Goal: Use online tool/utility: Utilize a website feature to perform a specific function

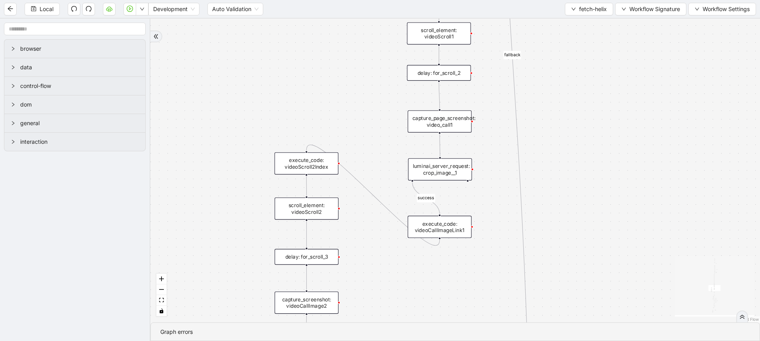
click at [375, 121] on div "success fallback no_invoice fallback success has_apptID clinical_note_present f…" at bounding box center [455, 171] width 610 height 304
drag, startPoint x: 433, startPoint y: 223, endPoint x: 405, endPoint y: 228, distance: 28.2
click at [405, 228] on div "execute_code: videoCallImageLink1" at bounding box center [412, 232] width 64 height 22
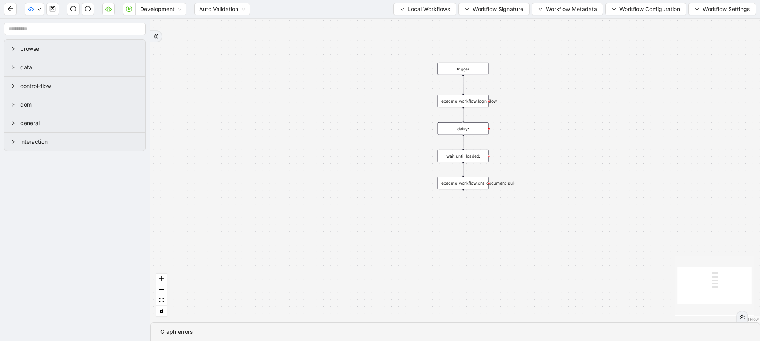
drag, startPoint x: 477, startPoint y: 88, endPoint x: 409, endPoint y: 126, distance: 76.9
click at [409, 126] on div "trigger execute_workflow:login_flow execute_workflow:cna_document_pull delay: w…" at bounding box center [455, 171] width 610 height 304
click at [464, 198] on icon "plus-circle" at bounding box center [463, 198] width 8 height 8
type input "*"
click at [426, 182] on div "trigger execute_workflow:login_flow execute_workflow:cna_document_pull Close Ta…" at bounding box center [455, 171] width 610 height 304
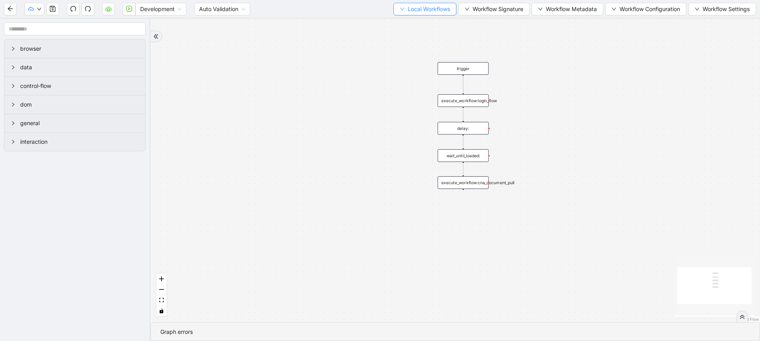
click at [424, 14] on button "Local Workflows" at bounding box center [425, 9] width 63 height 13
click at [423, 26] on span "Select" at bounding box center [421, 24] width 51 height 9
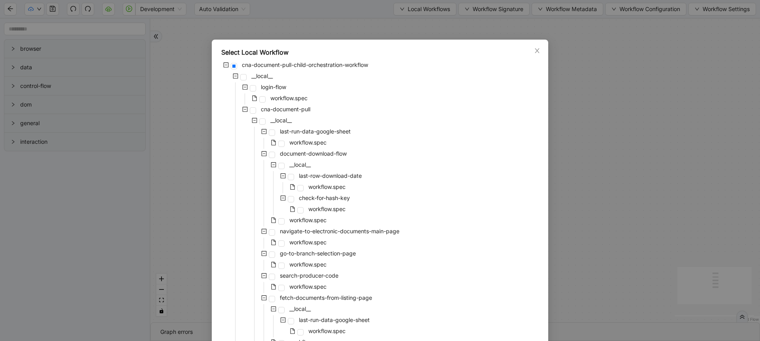
scroll to position [198, 0]
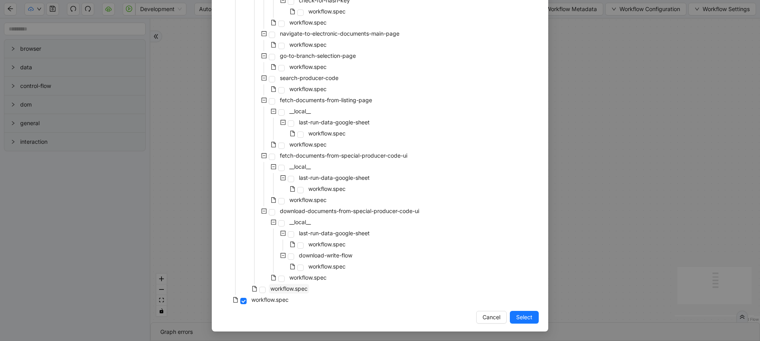
click at [290, 289] on span "workflow.spec" at bounding box center [288, 288] width 37 height 7
click at [526, 318] on span "Select" at bounding box center [524, 317] width 16 height 9
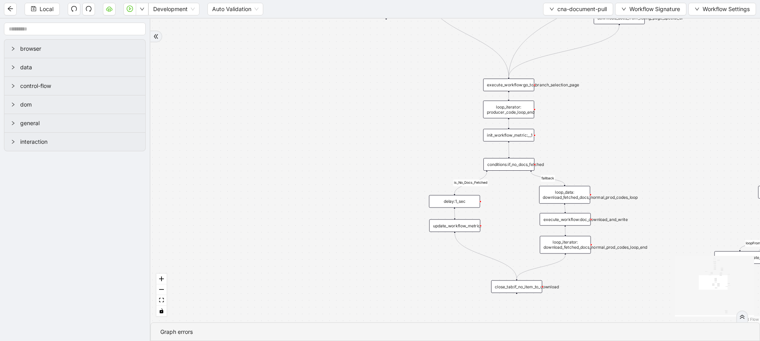
drag, startPoint x: 401, startPoint y: 209, endPoint x: 324, endPoint y: 207, distance: 76.8
click at [324, 207] on div "is_No_Docs_Fetched Not bypassed producer code fallback loopFrom fallback new do…" at bounding box center [455, 171] width 610 height 304
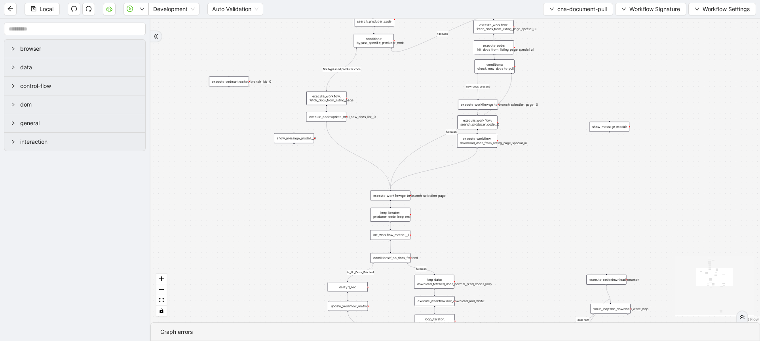
drag, startPoint x: 352, startPoint y: 163, endPoint x: 320, endPoint y: 264, distance: 106.3
click at [320, 264] on div "is_No_Docs_Fetched Not bypassed producer code fallback loopFrom fallback new do…" at bounding box center [455, 171] width 610 height 304
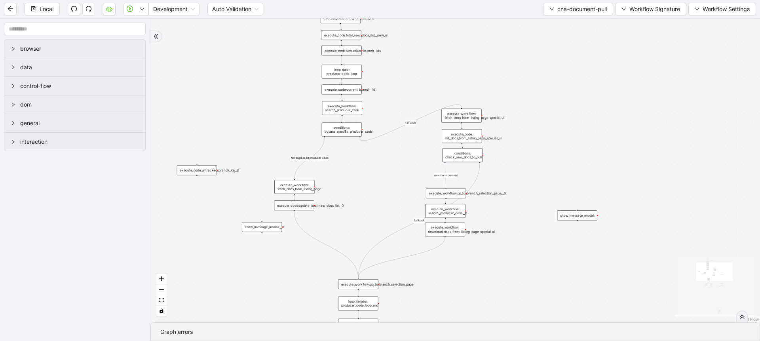
drag, startPoint x: 336, startPoint y: 200, endPoint x: 292, endPoint y: 321, distance: 128.9
click at [292, 321] on div "is_No_Docs_Fetched Not bypassed producer code fallback loopFrom fallback new do…" at bounding box center [455, 171] width 610 height 304
drag, startPoint x: 273, startPoint y: 142, endPoint x: 278, endPoint y: 95, distance: 47.4
click at [278, 95] on div "is_No_Docs_Fetched Not bypassed producer code fallback loopFrom fallback new do…" at bounding box center [455, 171] width 610 height 304
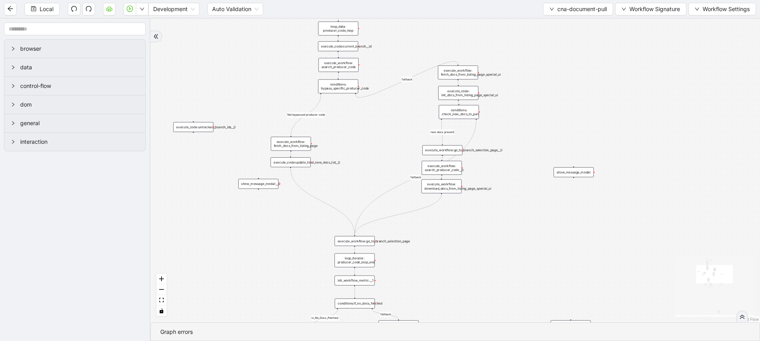
drag, startPoint x: 258, startPoint y: 275, endPoint x: 258, endPoint y: 315, distance: 40.4
click at [258, 315] on div "is_No_Docs_Fetched Not bypassed producer code fallback loopFrom fallback new do…" at bounding box center [455, 171] width 610 height 304
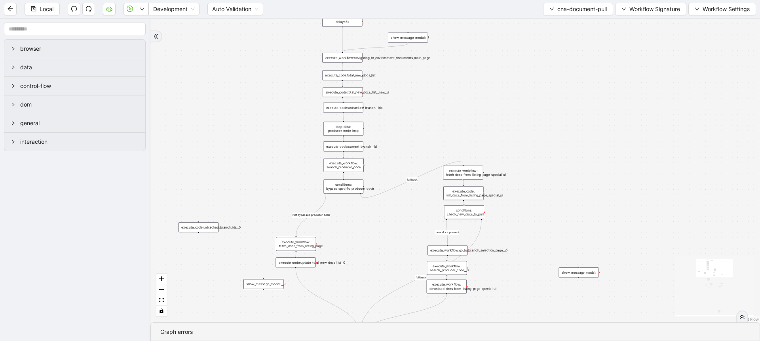
drag, startPoint x: 242, startPoint y: 21, endPoint x: 260, endPoint y: -21, distance: 46.5
click at [260, 0] on html "Local Development Auto Validation cna-document-pull Workflow Signature Workflow…" at bounding box center [380, 170] width 760 height 341
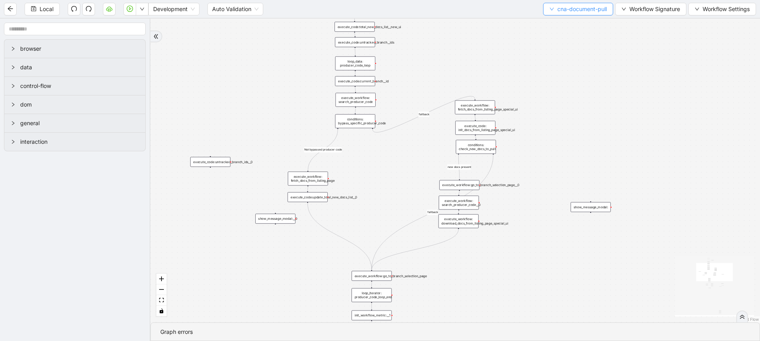
click at [564, 13] on button "cna-document-pull" at bounding box center [578, 9] width 70 height 13
click at [562, 27] on span "Select" at bounding box center [576, 24] width 58 height 9
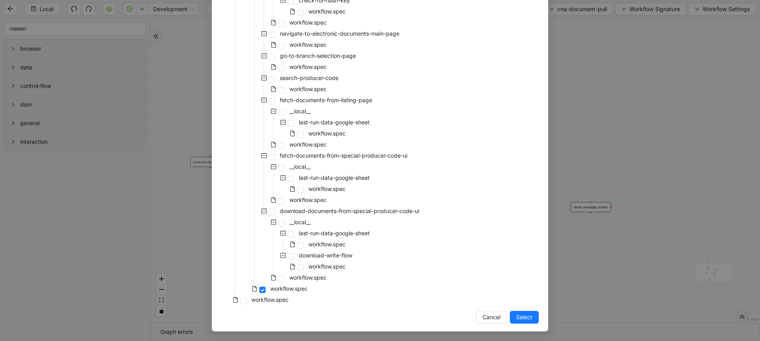
click at [274, 294] on div "workflow.spec" at bounding box center [265, 289] width 88 height 11
click at [275, 302] on span "workflow.spec" at bounding box center [269, 299] width 37 height 7
click at [526, 314] on span "Select" at bounding box center [524, 317] width 16 height 9
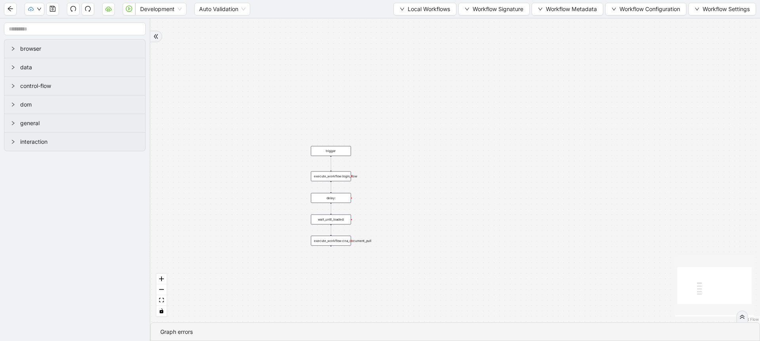
drag, startPoint x: 498, startPoint y: 296, endPoint x: 510, endPoint y: 183, distance: 113.5
click at [510, 183] on div "trigger execute_workflow:login_flow execute_workflow:cna_document_pull delay: w…" at bounding box center [455, 171] width 610 height 304
click at [429, 6] on span "Local Workflows" at bounding box center [429, 9] width 42 height 9
click at [421, 21] on span "Select" at bounding box center [421, 24] width 51 height 9
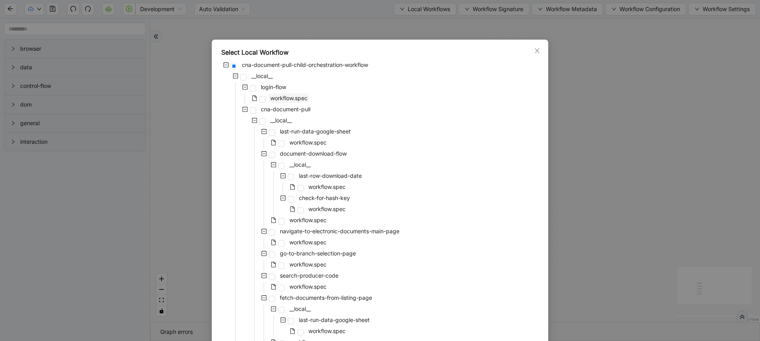
click at [289, 97] on span "workflow.spec" at bounding box center [288, 98] width 37 height 7
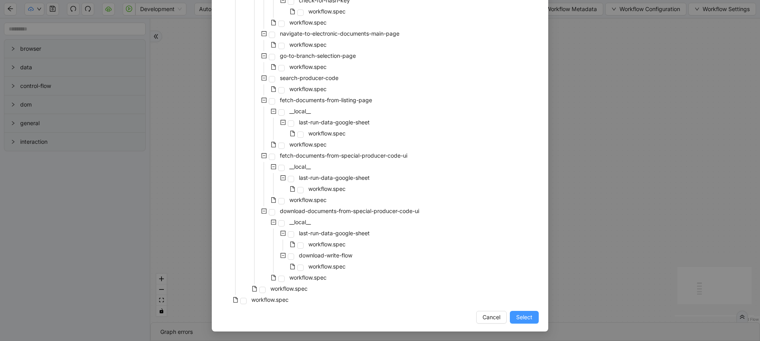
click at [518, 322] on button "Select" at bounding box center [524, 317] width 29 height 13
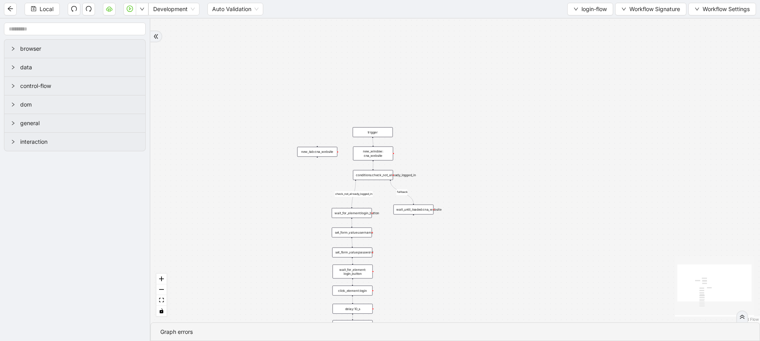
drag, startPoint x: 508, startPoint y: 287, endPoint x: 508, endPoint y: 208, distance: 78.8
click at [508, 208] on div "check_not_already_logged_in fallback trigger new_tab:cna_website set_form_value…" at bounding box center [455, 171] width 610 height 304
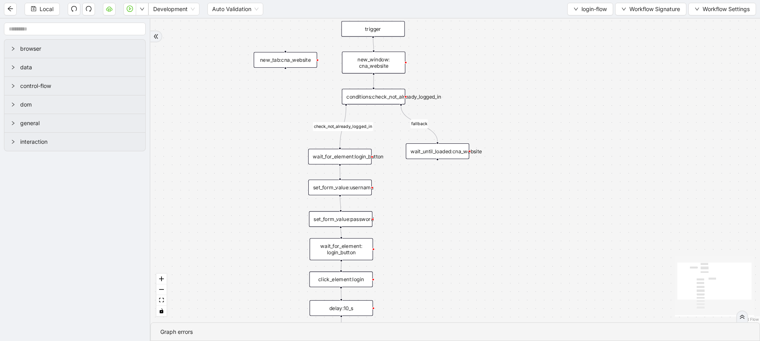
drag, startPoint x: 405, startPoint y: 270, endPoint x: 410, endPoint y: 151, distance: 118.9
click at [410, 151] on div "check_not_already_logged_in fallback trigger new_tab:cna_website set_form_value…" at bounding box center [455, 171] width 610 height 304
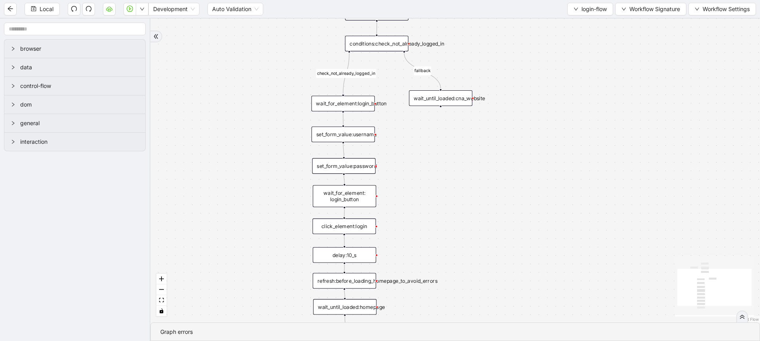
drag, startPoint x: 439, startPoint y: 239, endPoint x: 441, endPoint y: 139, distance: 100.2
click at [441, 139] on div "check_not_already_logged_in fallback trigger new_tab:cna_website set_form_value…" at bounding box center [455, 171] width 610 height 304
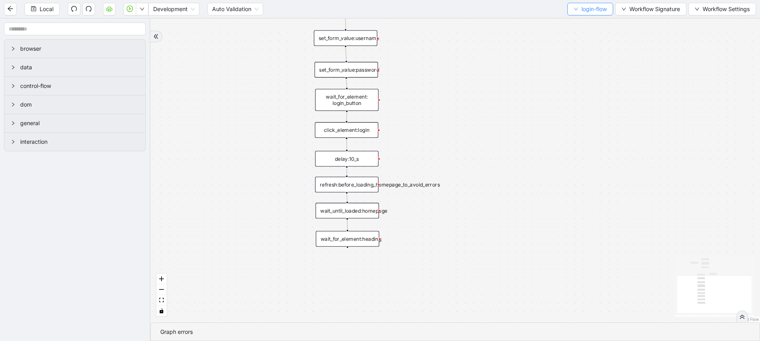
click at [598, 9] on span "login-flow" at bounding box center [594, 9] width 25 height 9
click at [578, 24] on span "Select" at bounding box center [588, 24] width 34 height 9
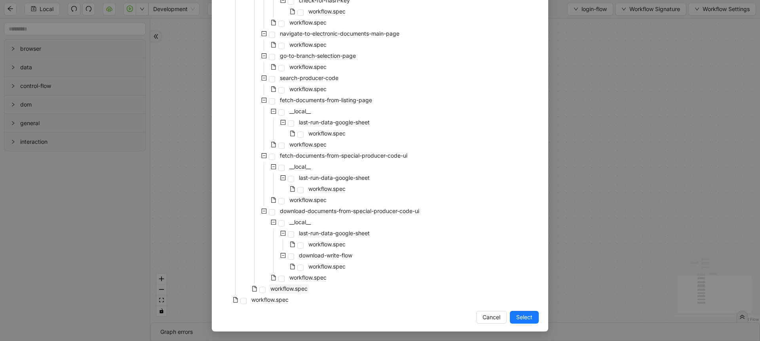
click at [286, 289] on span "workflow.spec" at bounding box center [288, 288] width 37 height 7
click at [512, 318] on button "Select" at bounding box center [524, 317] width 29 height 13
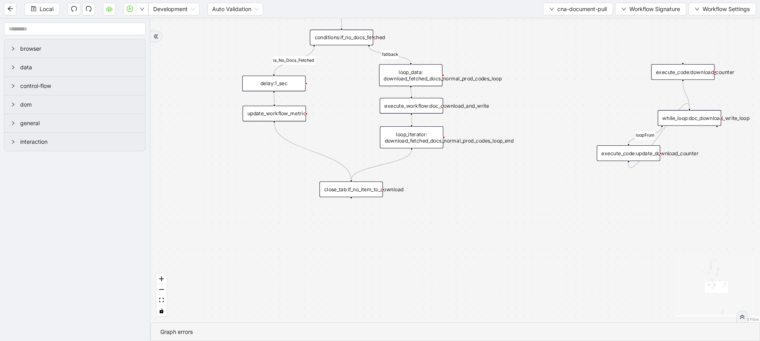
drag, startPoint x: 564, startPoint y: 170, endPoint x: 513, endPoint y: 293, distance: 133.1
click at [513, 293] on div "is_No_Docs_Fetched Not bypassed producer code fallback loopFrom fallback new do…" at bounding box center [455, 171] width 610 height 304
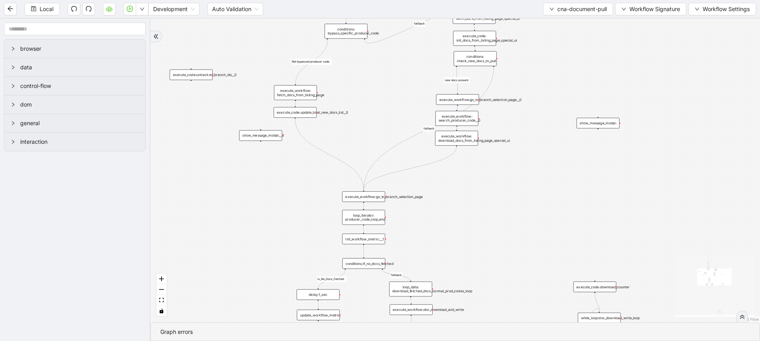
drag, startPoint x: 539, startPoint y: 97, endPoint x: 495, endPoint y: 276, distance: 184.3
click at [495, 276] on div "is_No_Docs_Fetched Not bypassed producer code fallback loopFrom fallback new do…" at bounding box center [455, 171] width 610 height 304
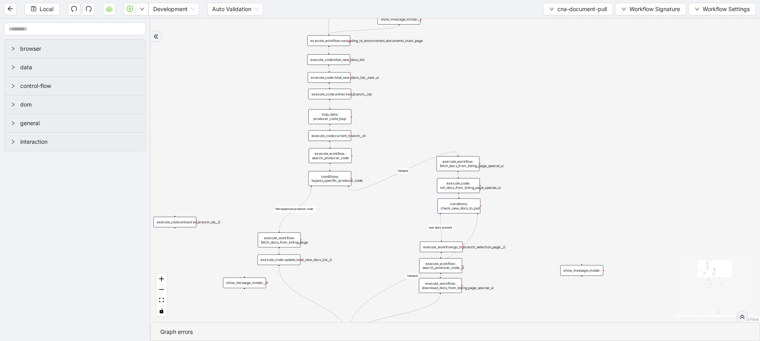
drag, startPoint x: 544, startPoint y: 128, endPoint x: 527, endPoint y: 281, distance: 153.7
click at [527, 281] on div "is_No_Docs_Fetched Not bypassed producer code fallback loopFrom fallback new do…" at bounding box center [455, 171] width 610 height 304
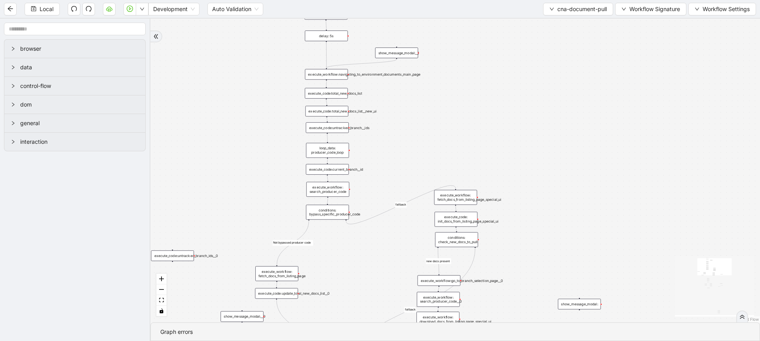
drag, startPoint x: 533, startPoint y: 206, endPoint x: 532, endPoint y: 230, distance: 23.4
click at [532, 230] on div "is_No_Docs_Fetched Not bypassed producer code fallback loopFrom fallback new do…" at bounding box center [455, 171] width 610 height 304
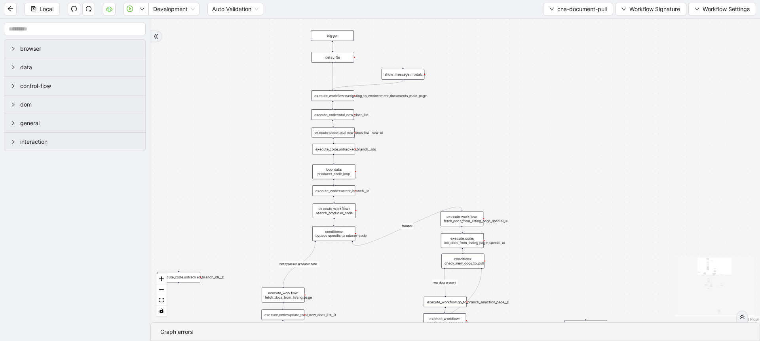
drag, startPoint x: 525, startPoint y: 181, endPoint x: 535, endPoint y: 156, distance: 27.6
click at [535, 156] on div "is_No_Docs_Fetched Not bypassed producer code fallback loopFrom fallback new do…" at bounding box center [455, 171] width 610 height 304
